Goal: Transaction & Acquisition: Purchase product/service

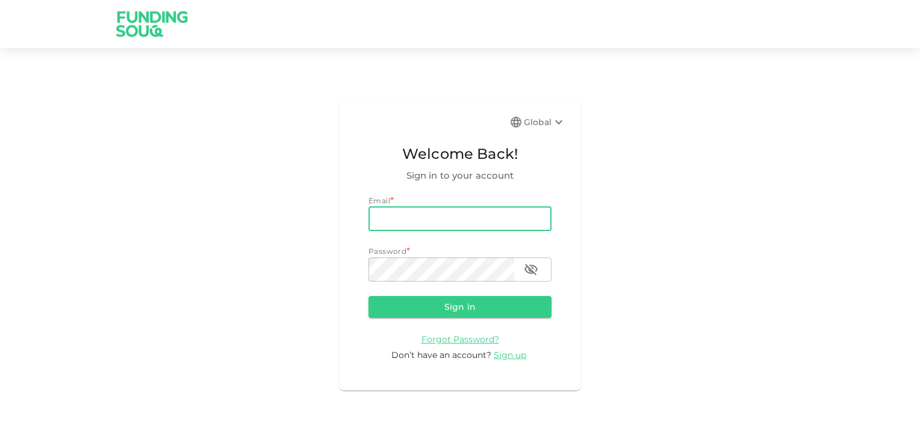
click at [400, 220] on input "email" at bounding box center [459, 219] width 183 height 24
type input "[EMAIL_ADDRESS][DOMAIN_NAME]"
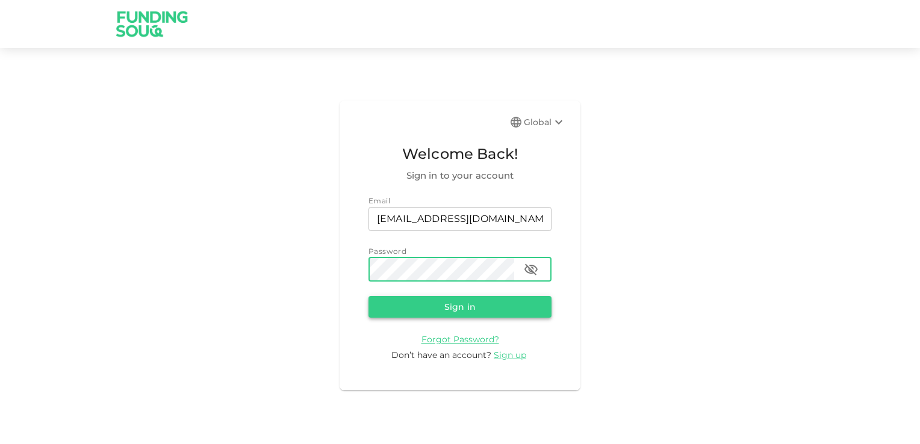
click at [456, 308] on button "Sign in" at bounding box center [459, 307] width 183 height 22
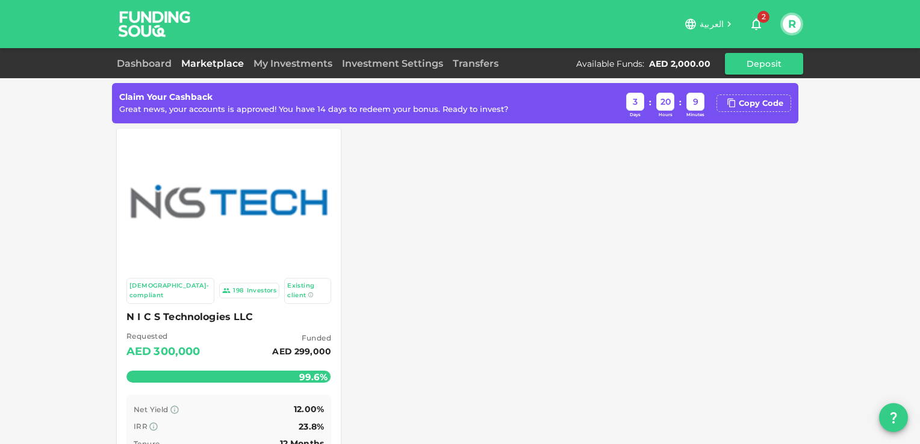
click at [220, 65] on link "Marketplace" at bounding box center [212, 63] width 72 height 11
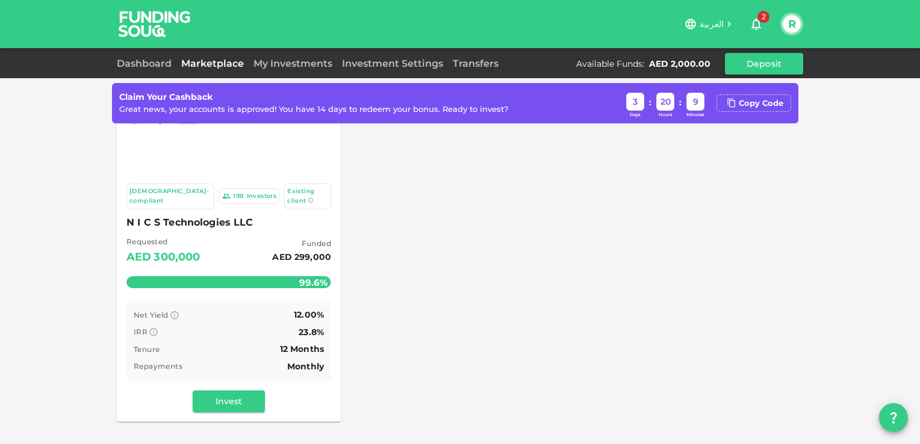
scroll to position [120, 0]
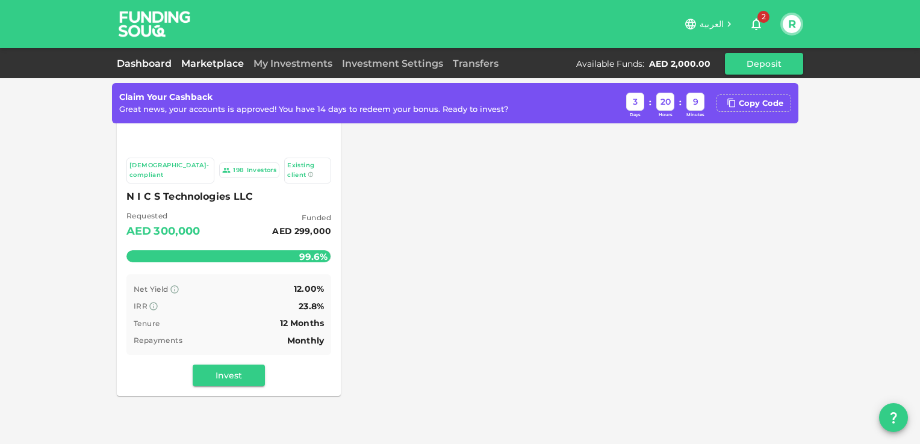
click at [138, 63] on link "Dashboard" at bounding box center [147, 63] width 60 height 11
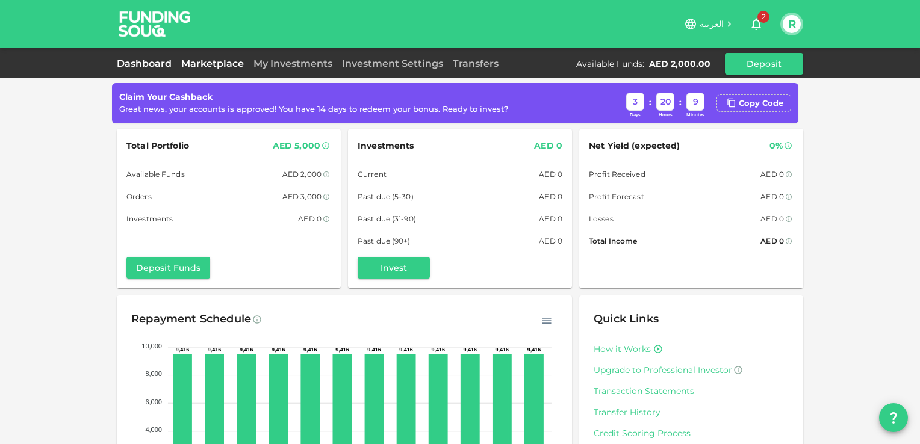
click at [202, 65] on link "Marketplace" at bounding box center [212, 63] width 72 height 11
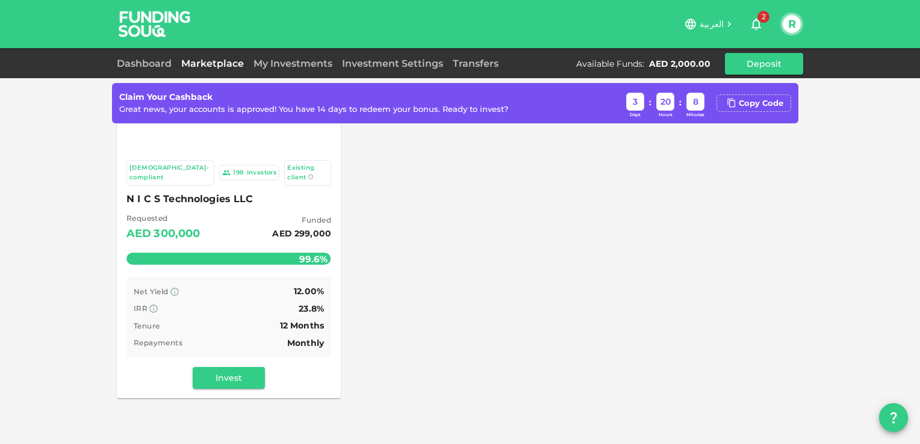
scroll to position [120, 0]
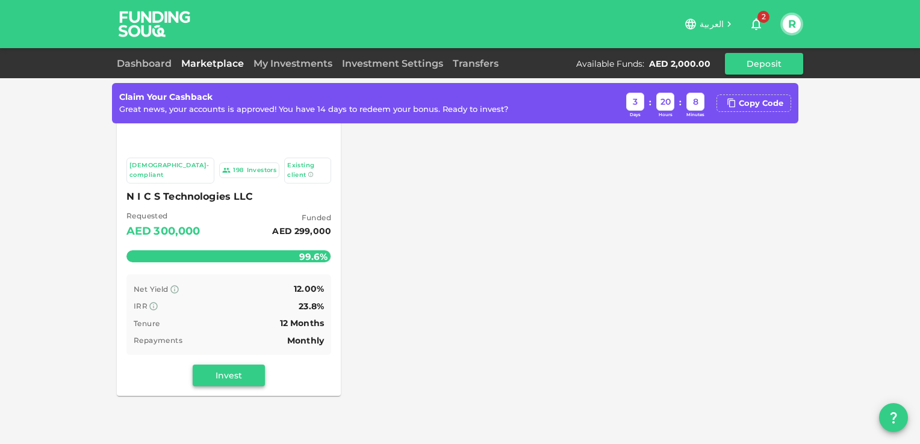
click at [218, 365] on button "Invest" at bounding box center [229, 376] width 72 height 22
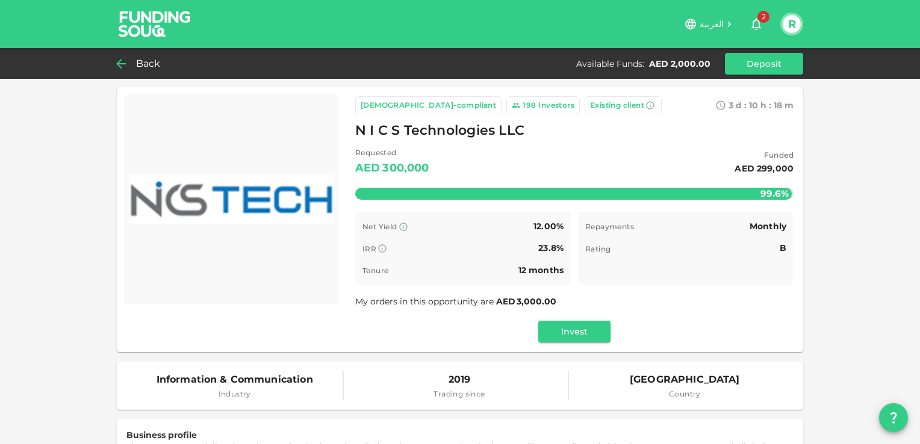
click at [133, 64] on div "Back" at bounding box center [141, 63] width 49 height 17
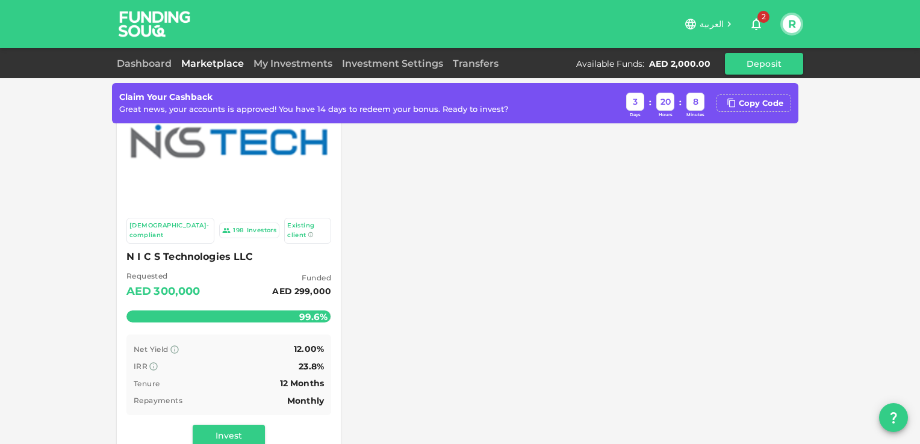
scroll to position [120, 0]
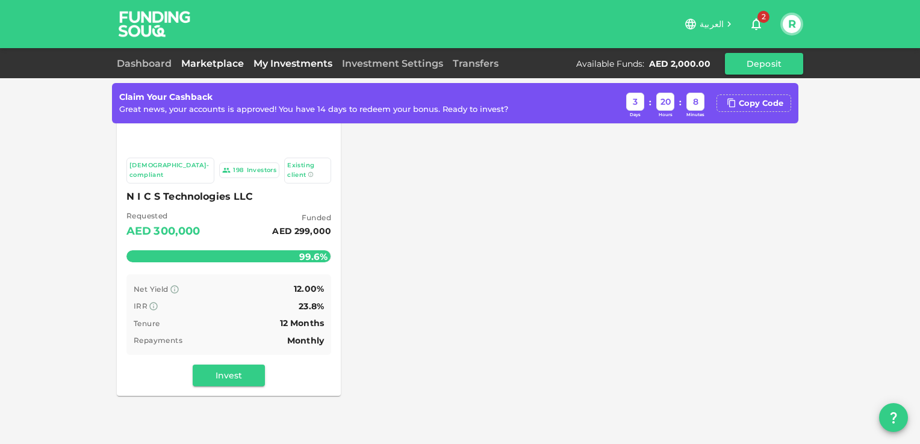
click at [288, 63] on link "My Investments" at bounding box center [293, 63] width 88 height 11
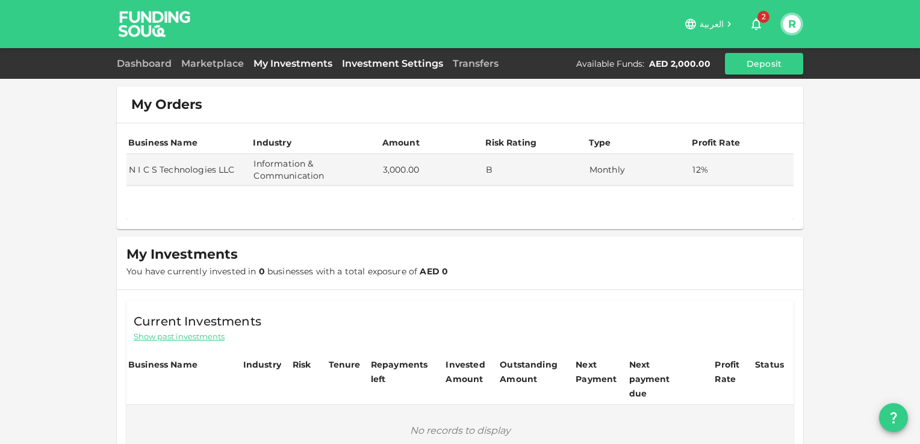
click at [370, 63] on link "Investment Settings" at bounding box center [392, 63] width 111 height 11
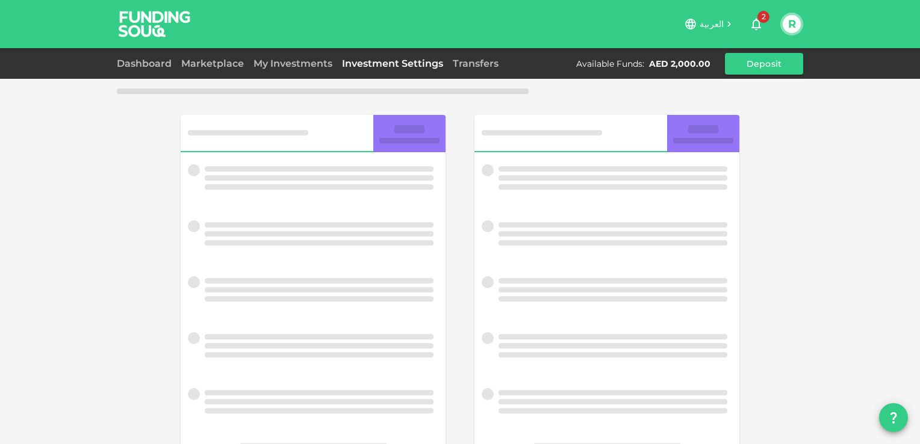
click at [457, 62] on link "Transfers" at bounding box center [475, 63] width 55 height 11
